Goal: Transaction & Acquisition: Obtain resource

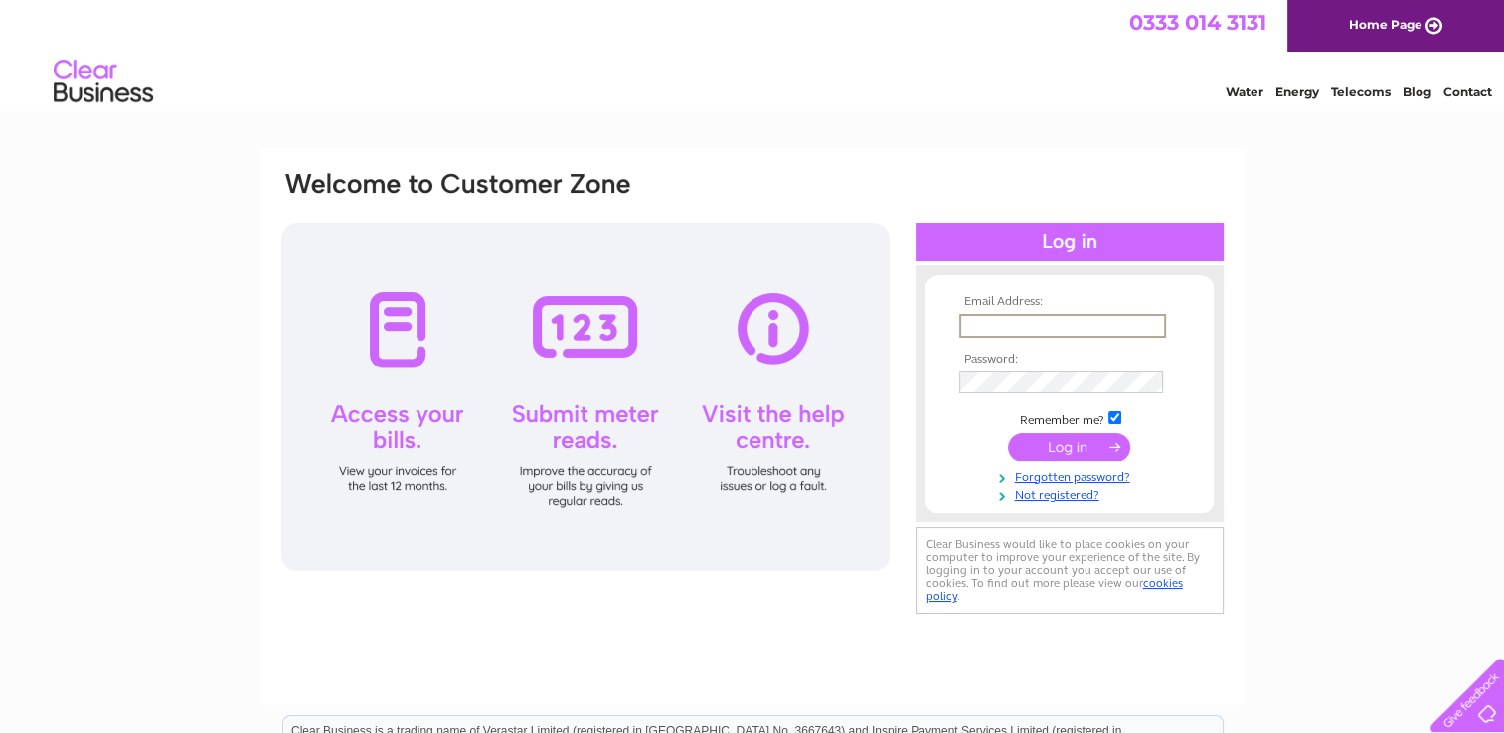
click at [988, 327] on input "text" at bounding box center [1062, 326] width 207 height 24
type input "[EMAIL_ADDRESS][DOMAIN_NAME]"
click at [1089, 447] on input "submit" at bounding box center [1069, 445] width 122 height 28
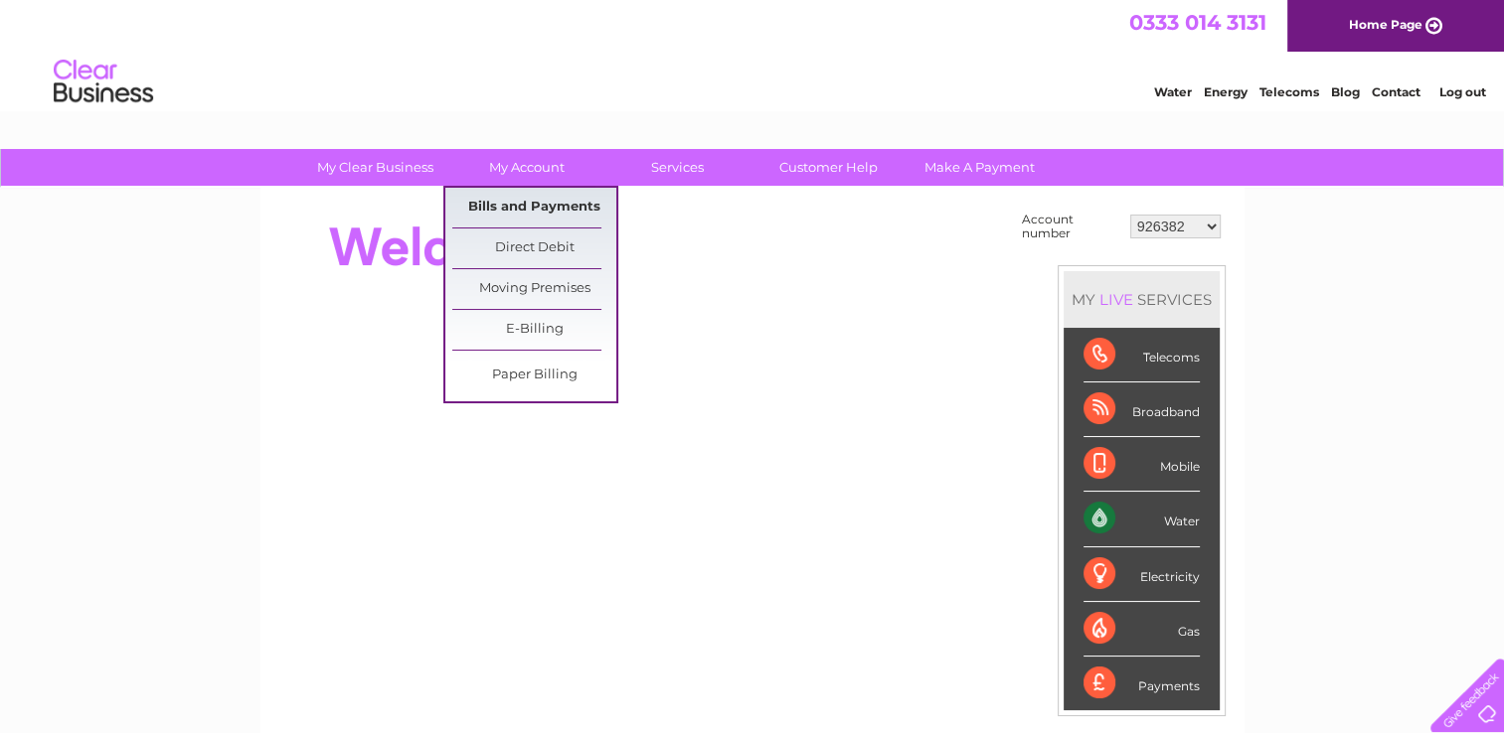
click at [545, 201] on link "Bills and Payments" at bounding box center [534, 208] width 164 height 40
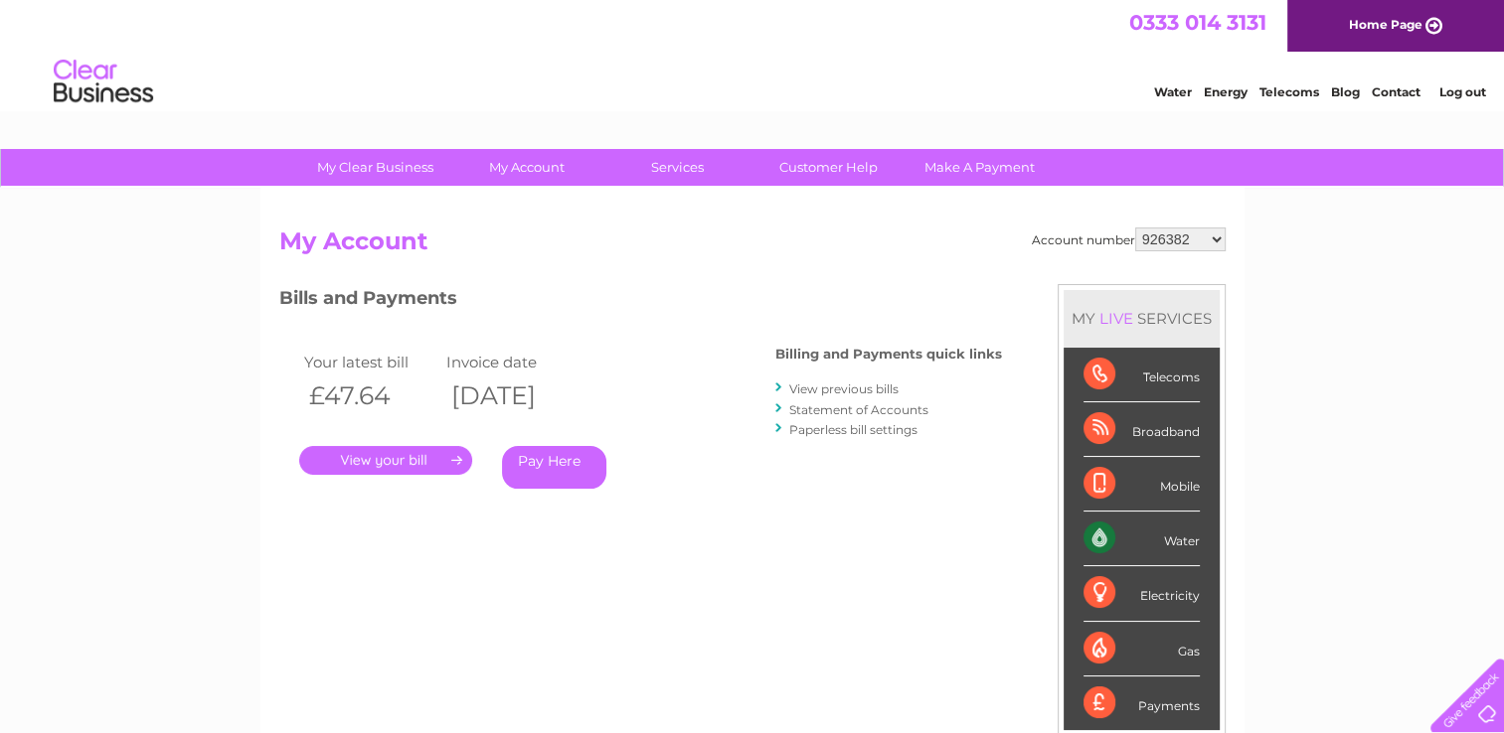
click at [836, 392] on link "View previous bills" at bounding box center [843, 389] width 109 height 15
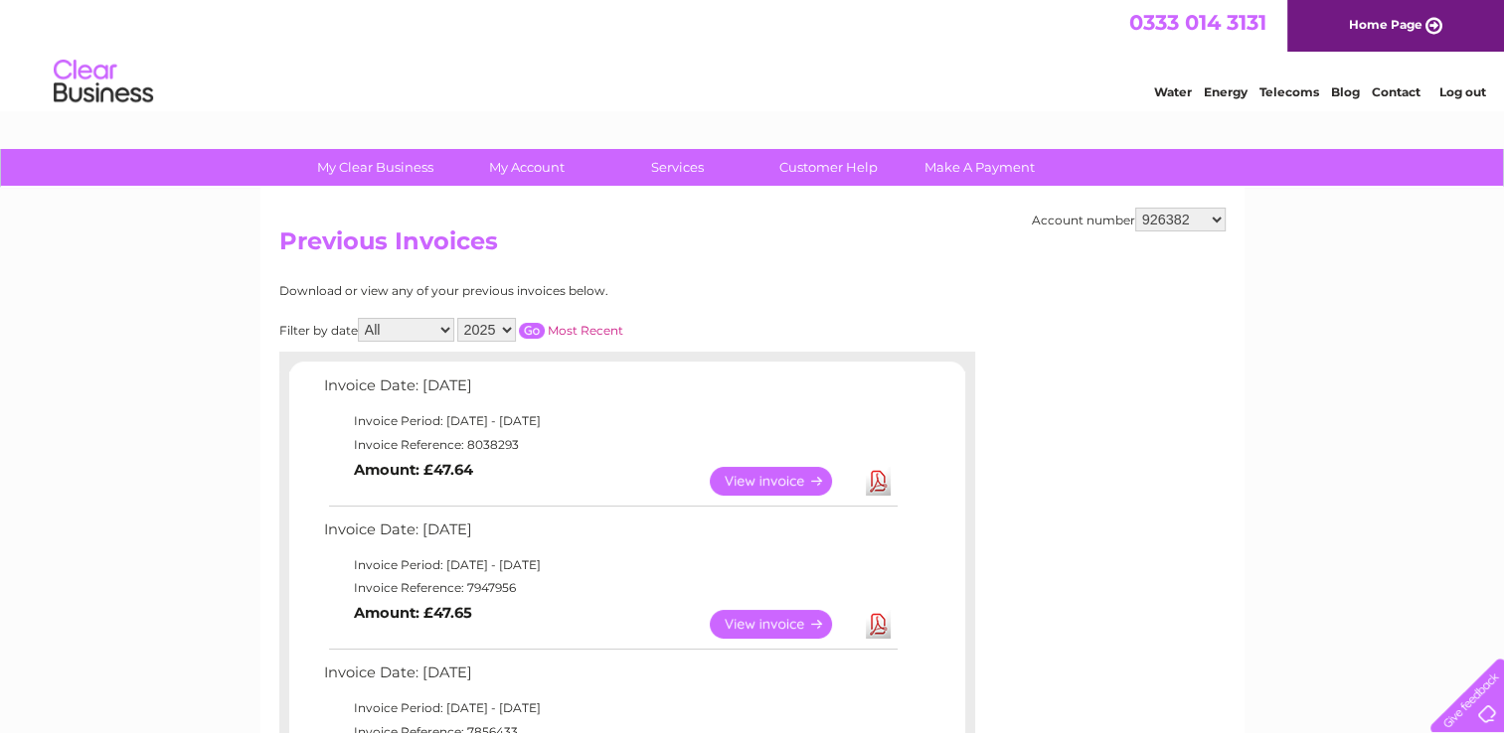
click at [1192, 214] on select "926382 2029196 30306453" at bounding box center [1180, 220] width 90 height 24
select select "2029196"
click at [1135, 208] on select "926382 2029196 30306453" at bounding box center [1180, 220] width 90 height 24
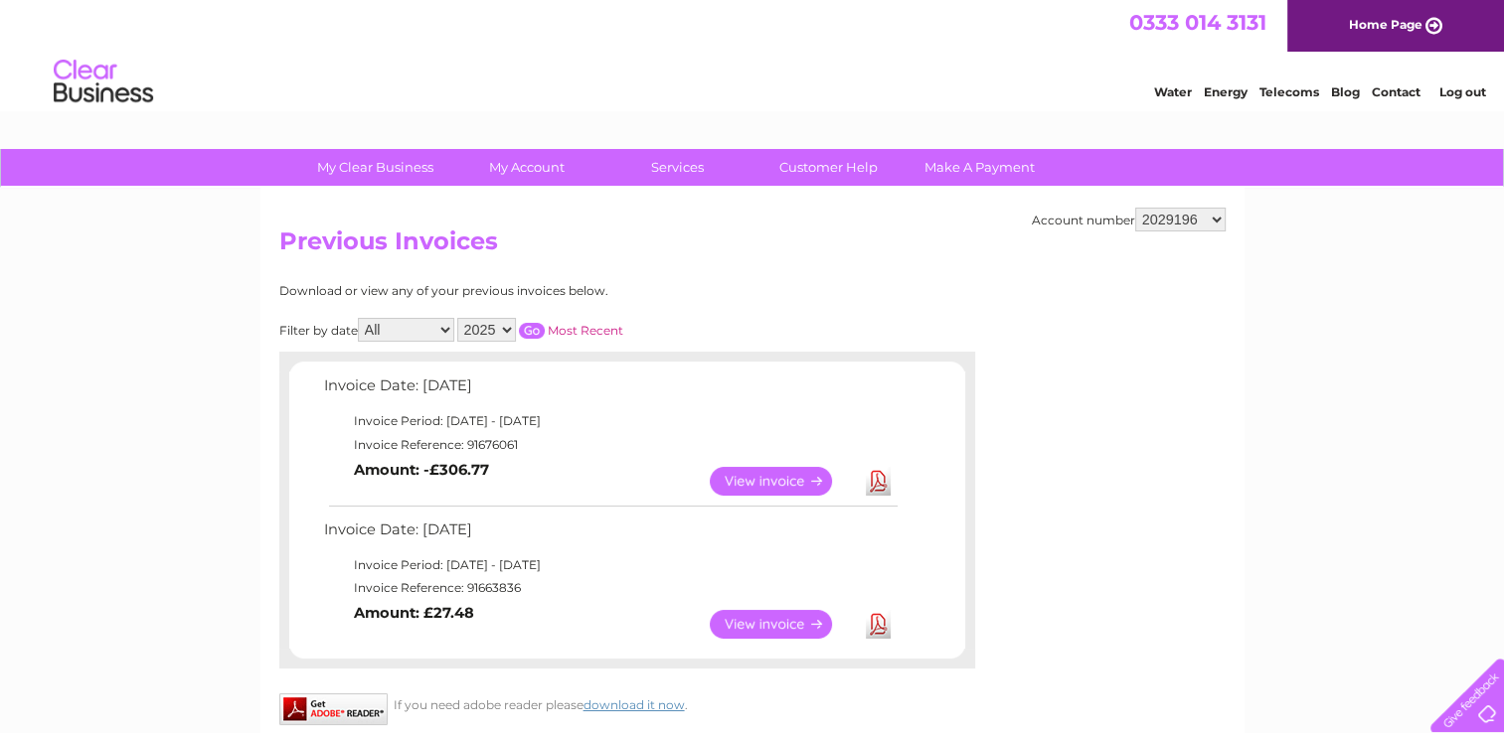
click at [1182, 227] on select "926382 2029196 30306453" at bounding box center [1180, 220] width 90 height 24
select select "30306453"
click at [1135, 208] on select "926382 2029196 30306453" at bounding box center [1180, 220] width 90 height 24
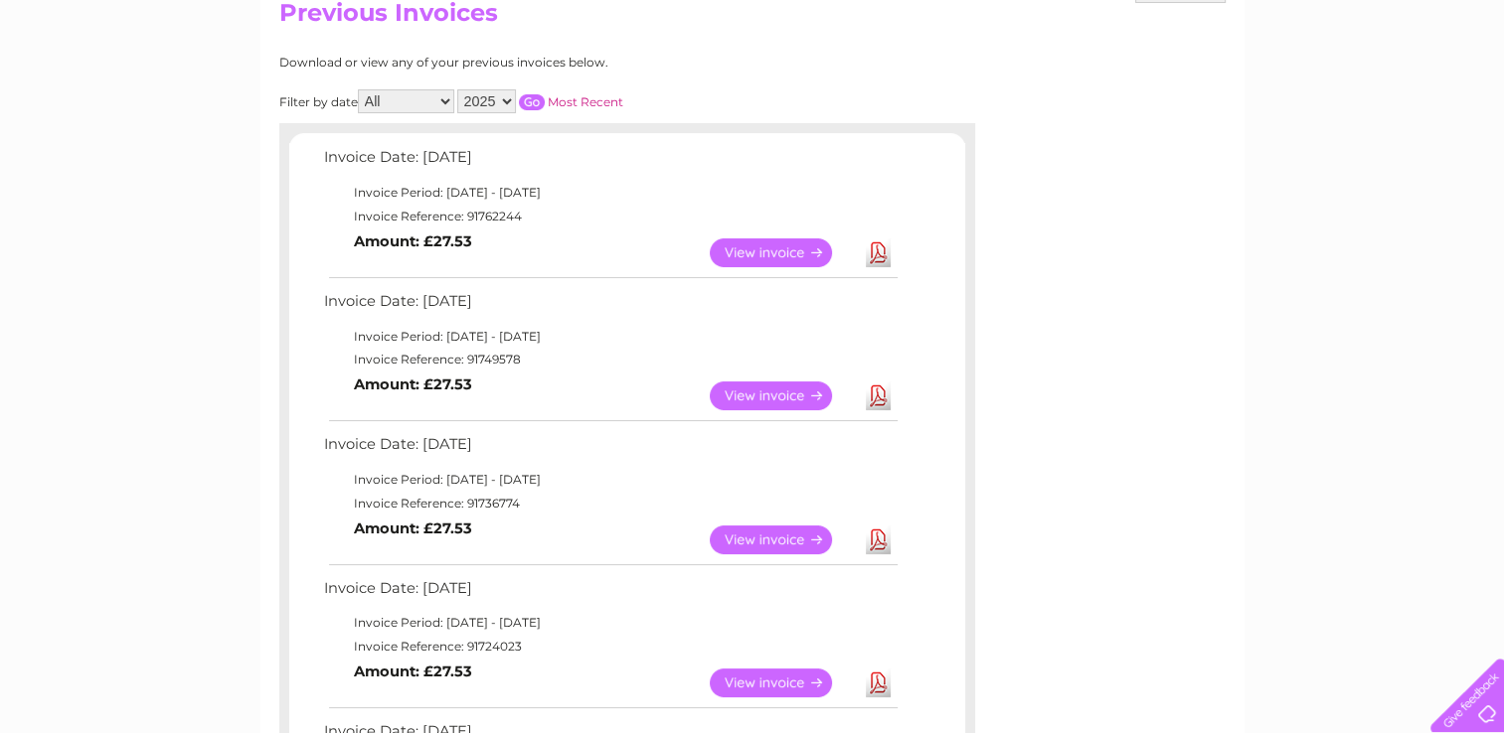
scroll to position [298, 0]
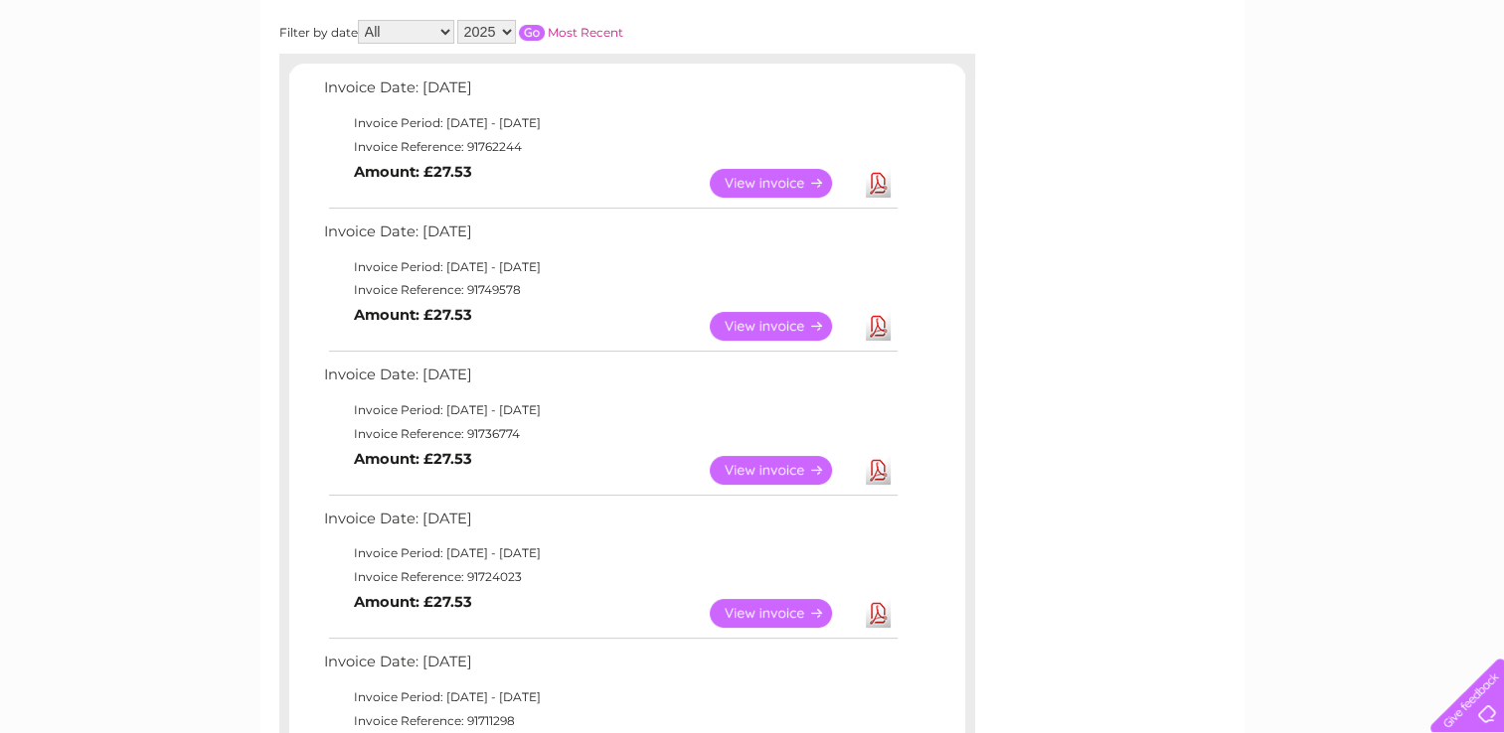
click at [872, 607] on link "Download" at bounding box center [878, 613] width 25 height 29
click at [876, 466] on link "Download" at bounding box center [878, 470] width 25 height 29
click at [882, 325] on link "Download" at bounding box center [878, 326] width 25 height 29
click at [873, 178] on link "Download" at bounding box center [878, 183] width 25 height 29
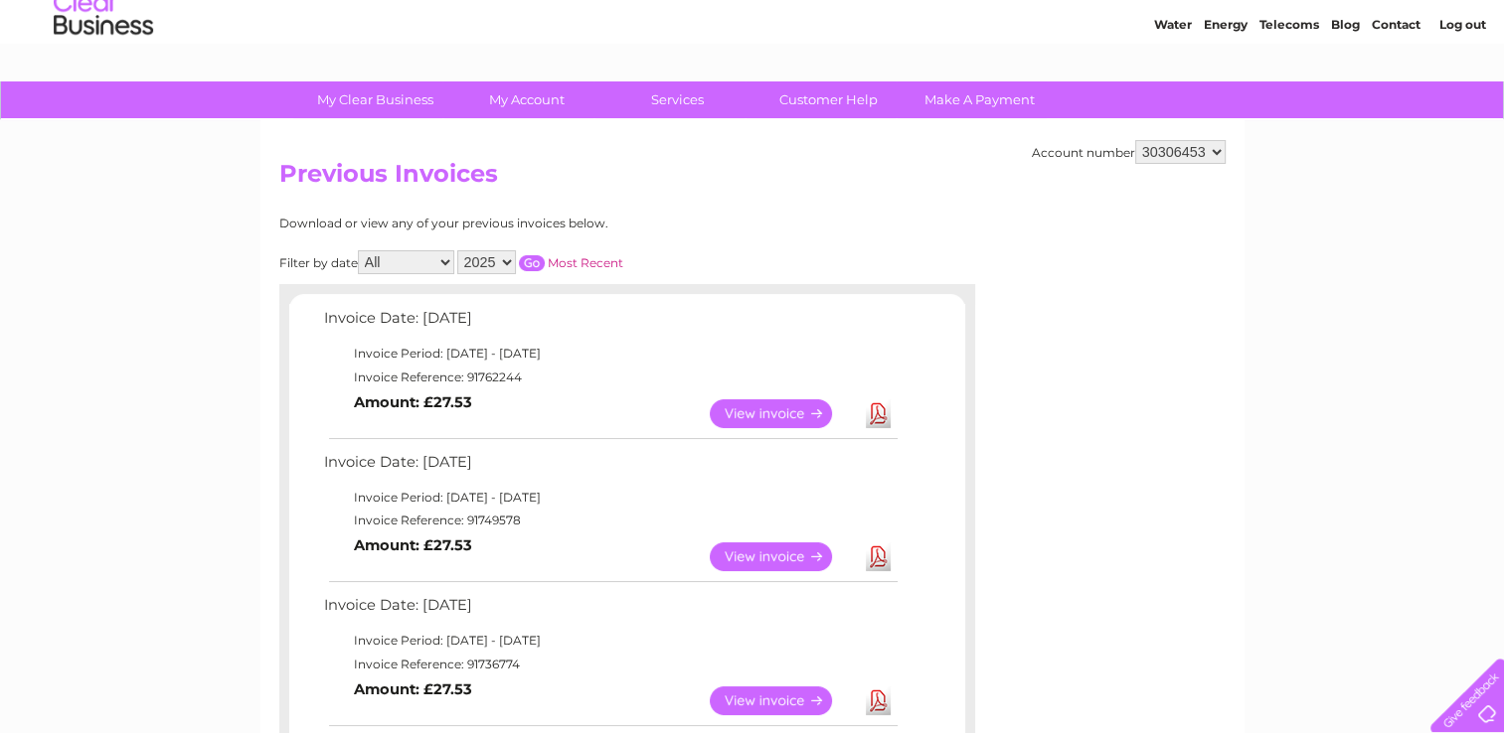
scroll to position [0, 0]
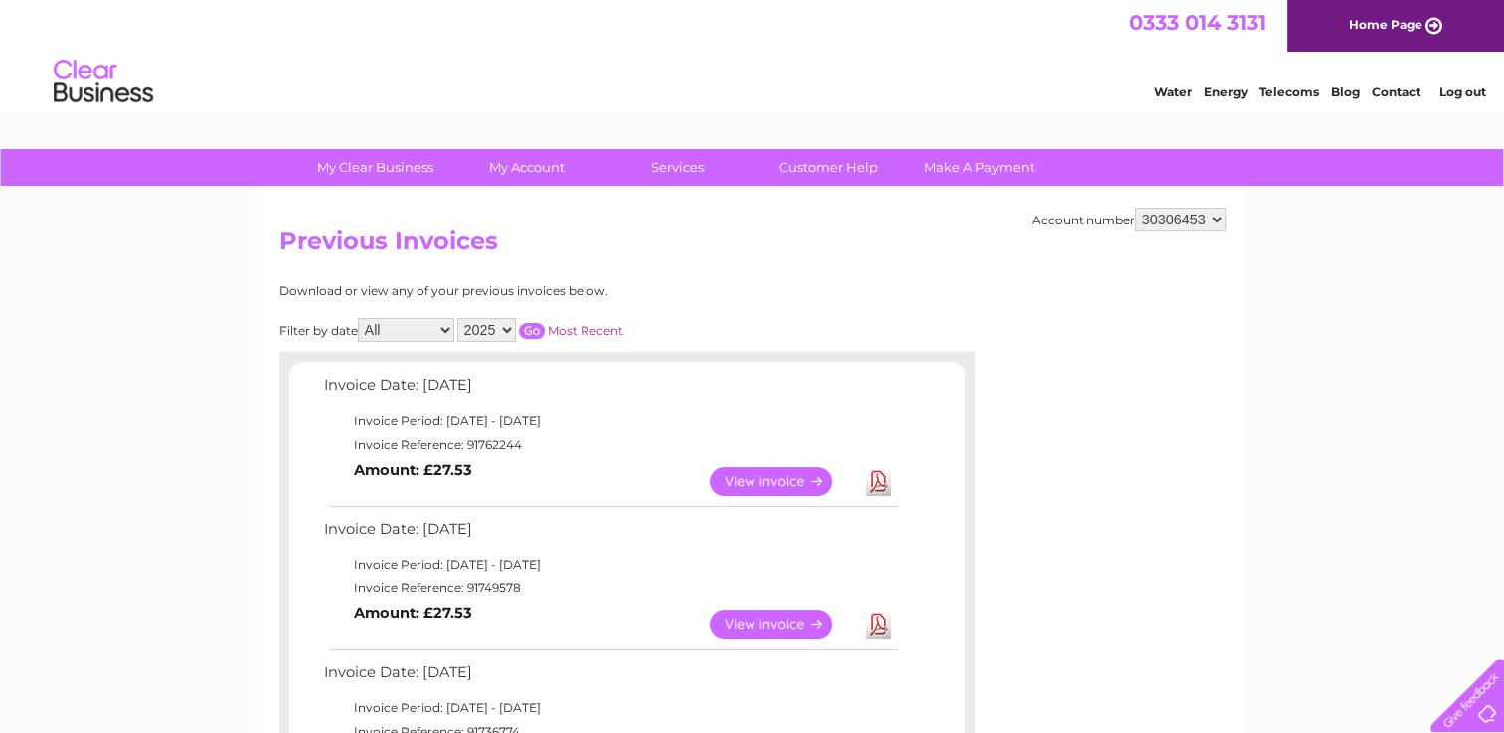
click at [1447, 85] on link "Log out" at bounding box center [1461, 91] width 47 height 15
